Goal: Information Seeking & Learning: Learn about a topic

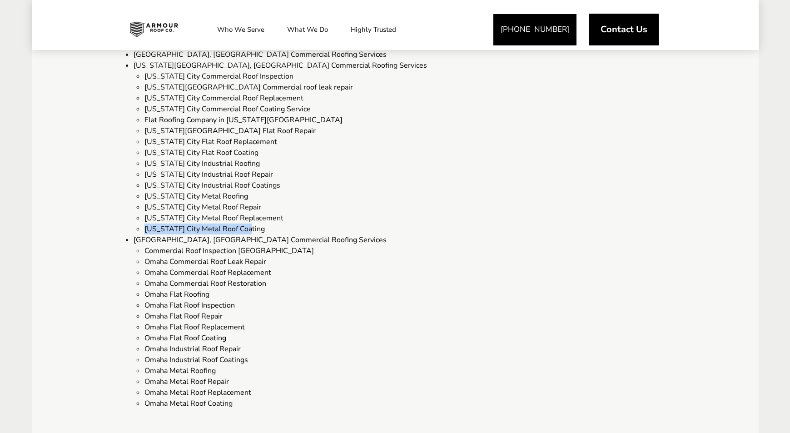
scroll to position [1057, 0]
click at [434, 165] on li "Kansas City Industrial Roofing" at bounding box center [405, 163] width 523 height 11
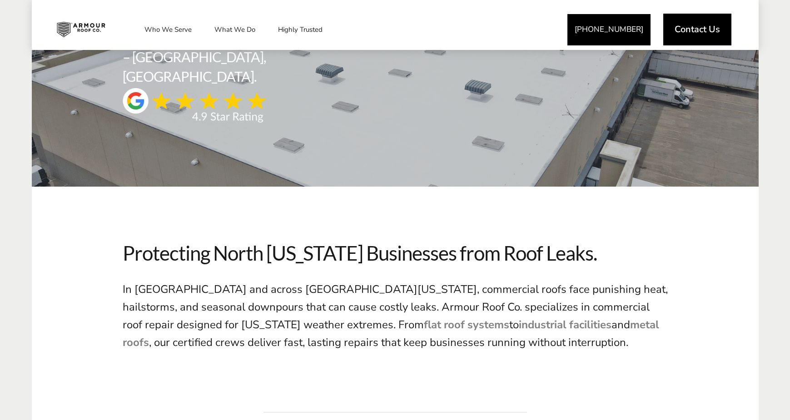
scroll to position [234, 0]
